Goal: Check status: Check status

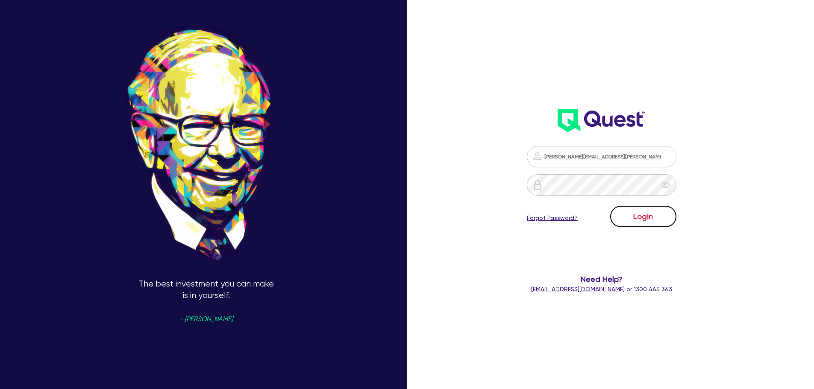
click at [643, 219] on button "Login" at bounding box center [643, 216] width 66 height 21
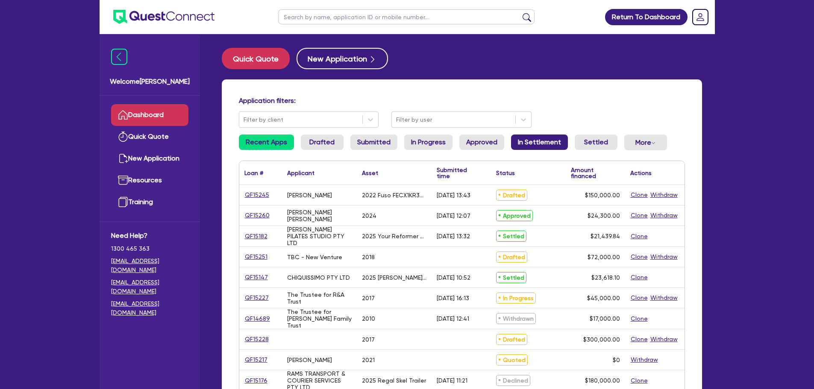
click at [515, 138] on link "In Settlement" at bounding box center [539, 142] width 57 height 15
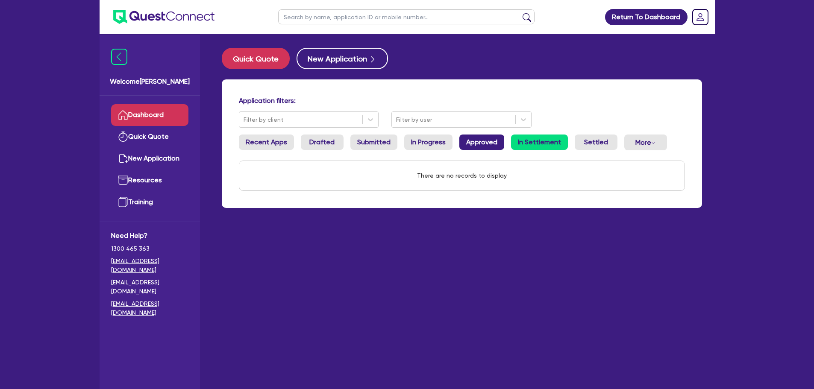
click at [470, 139] on link "Approved" at bounding box center [481, 142] width 45 height 15
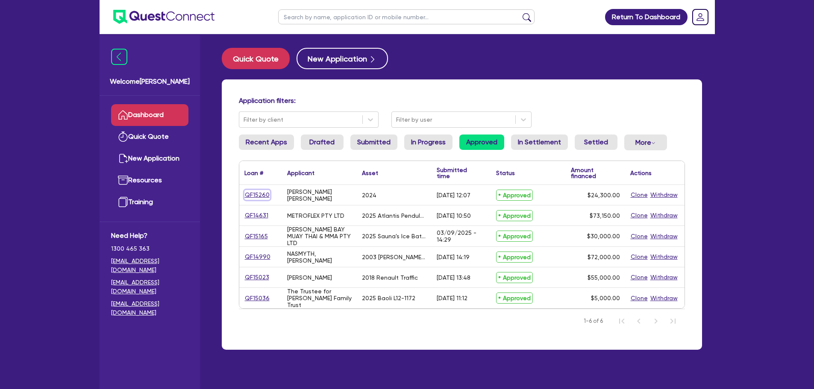
click at [252, 197] on link "QF15260" at bounding box center [257, 195] width 26 height 10
select select "CARS_AND_LIGHT_TRUCKS"
select select "PASSENGER_VEHICLES"
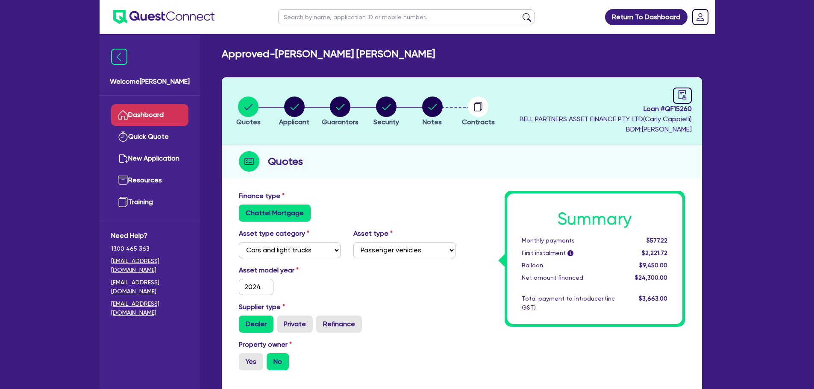
click at [148, 117] on link "Dashboard" at bounding box center [149, 115] width 77 height 22
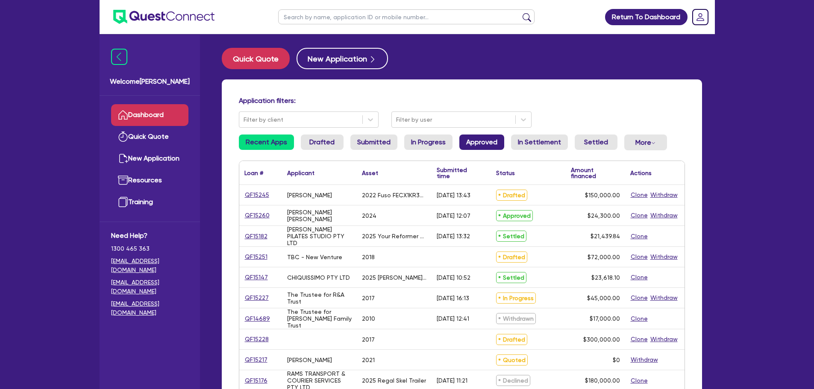
click at [485, 145] on link "Approved" at bounding box center [481, 142] width 45 height 15
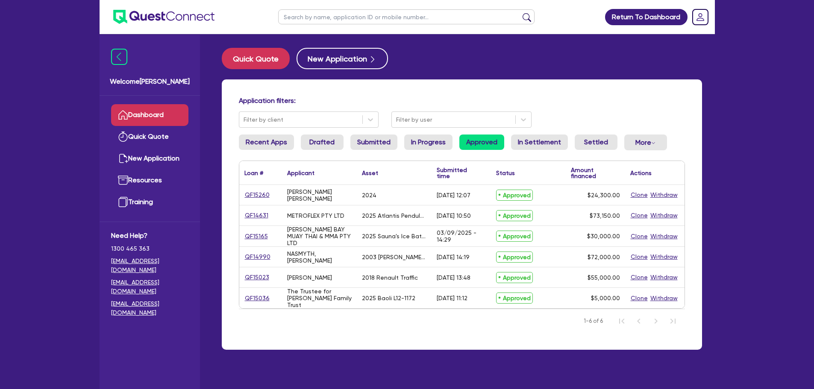
click at [159, 112] on link "Dashboard" at bounding box center [149, 115] width 77 height 22
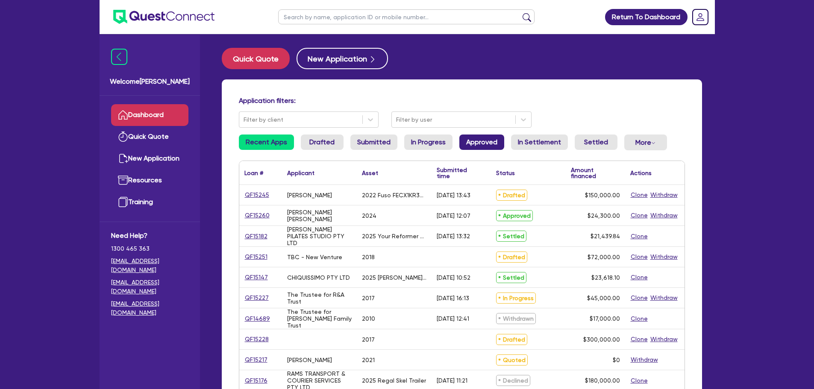
click at [473, 140] on link "Approved" at bounding box center [481, 142] width 45 height 15
click at [475, 141] on link "Approved" at bounding box center [481, 142] width 45 height 15
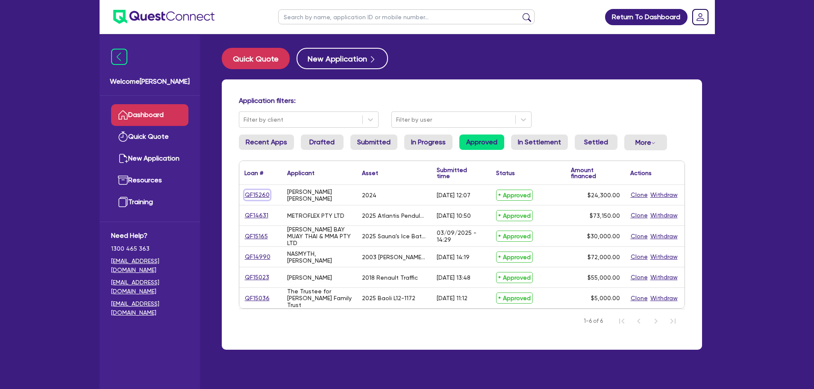
click at [255, 197] on link "QF15260" at bounding box center [257, 195] width 26 height 10
select select "CARS_AND_LIGHT_TRUCKS"
select select "PASSENGER_VEHICLES"
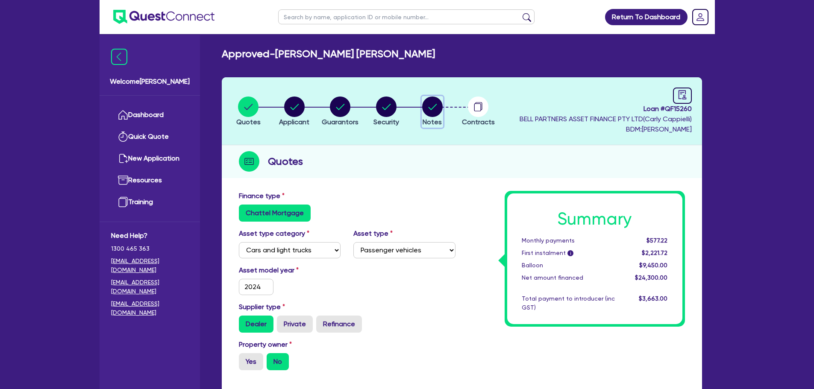
click at [435, 104] on circle "button" at bounding box center [432, 107] width 20 height 20
select select "Quest Finance - Own Book"
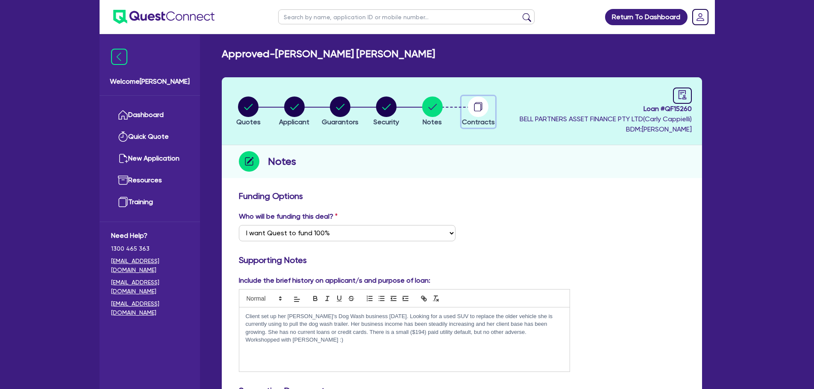
drag, startPoint x: 488, startPoint y: 110, endPoint x: 482, endPoint y: 109, distance: 6.5
click at [489, 109] on div "button" at bounding box center [478, 107] width 33 height 20
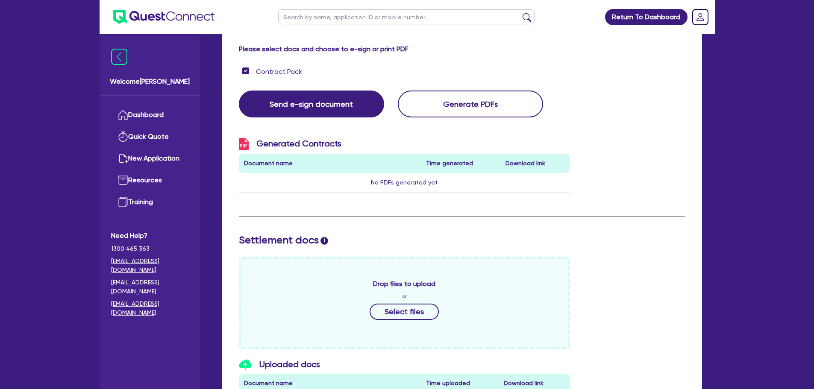
scroll to position [256, 0]
